Goal: Entertainment & Leisure: Consume media (video, audio)

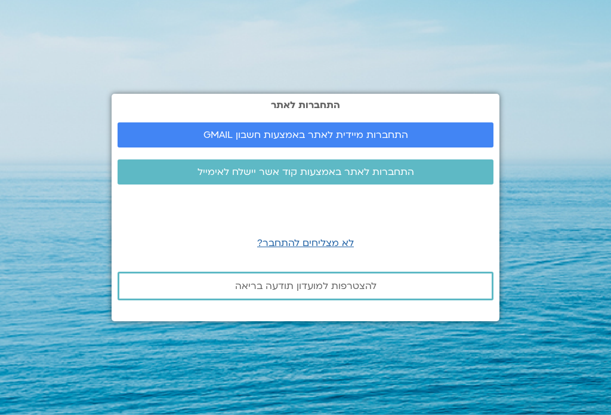
click at [236, 137] on link "התחברות מיידית לאתר באמצעות חשבון GMAIL" at bounding box center [306, 134] width 376 height 25
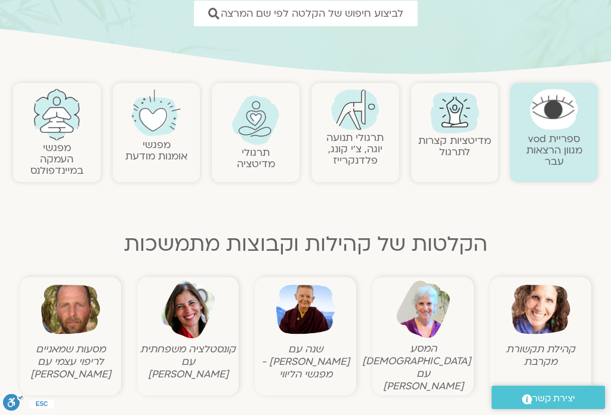
click at [540, 357] on figcaption "קהילת תקשורת מקרבת" at bounding box center [541, 355] width 96 height 25
click at [546, 330] on img at bounding box center [541, 309] width 59 height 59
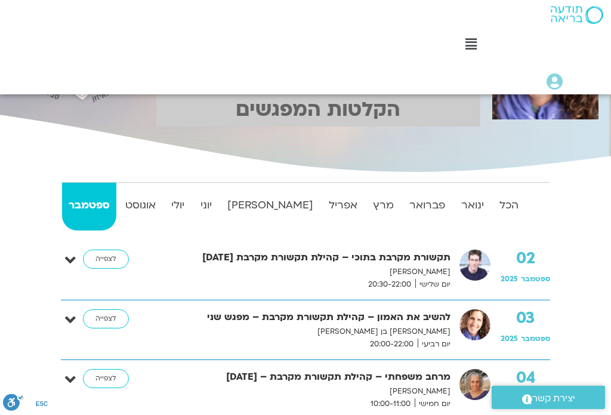
scroll to position [167, 0]
click at [406, 384] on p "[PERSON_NAME]" at bounding box center [302, 390] width 295 height 13
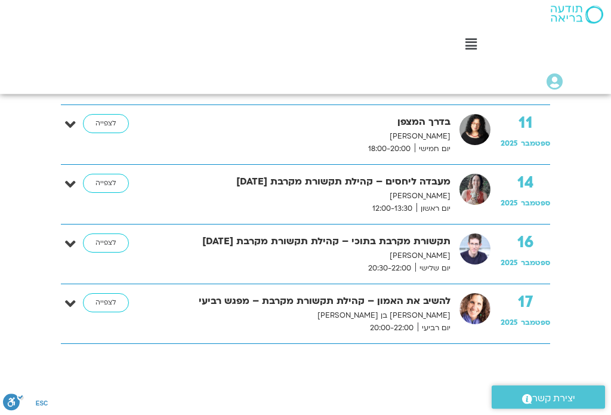
scroll to position [855, 0]
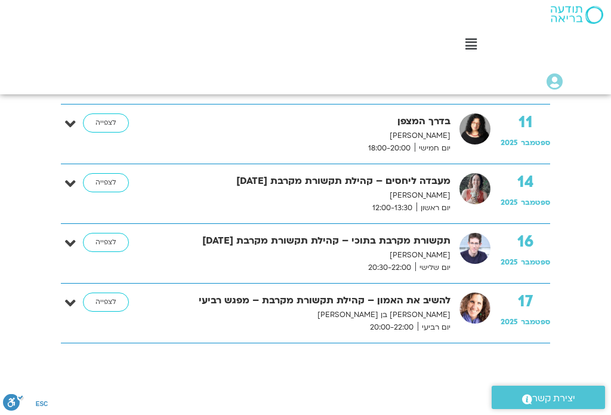
click at [107, 298] on link "לצפייה" at bounding box center [106, 301] width 46 height 19
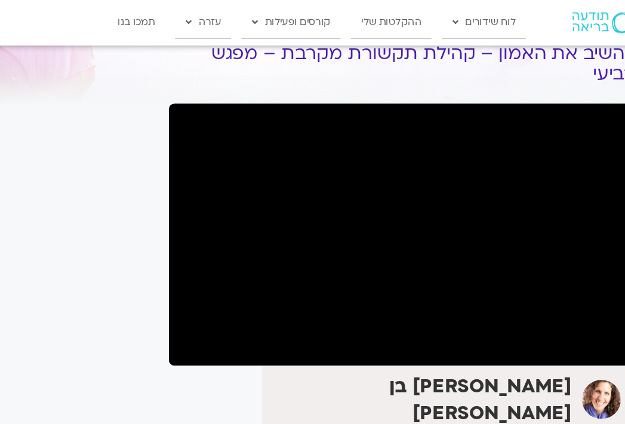
scroll to position [50, 0]
